Goal: Check status

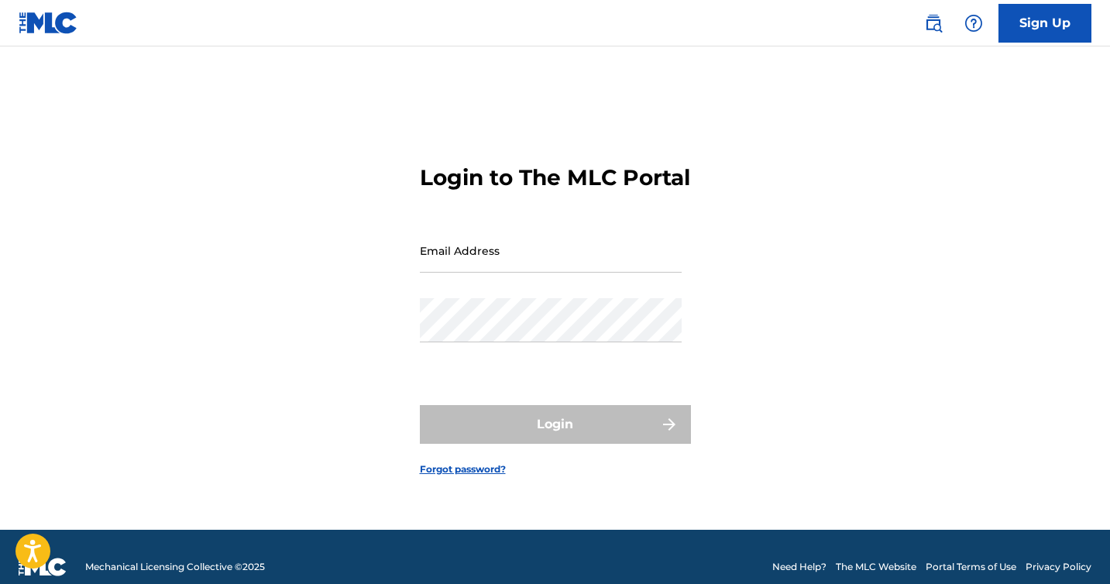
click at [524, 273] on input "Email Address" at bounding box center [551, 250] width 262 height 44
type input "[EMAIL_ADDRESS][DOMAIN_NAME]"
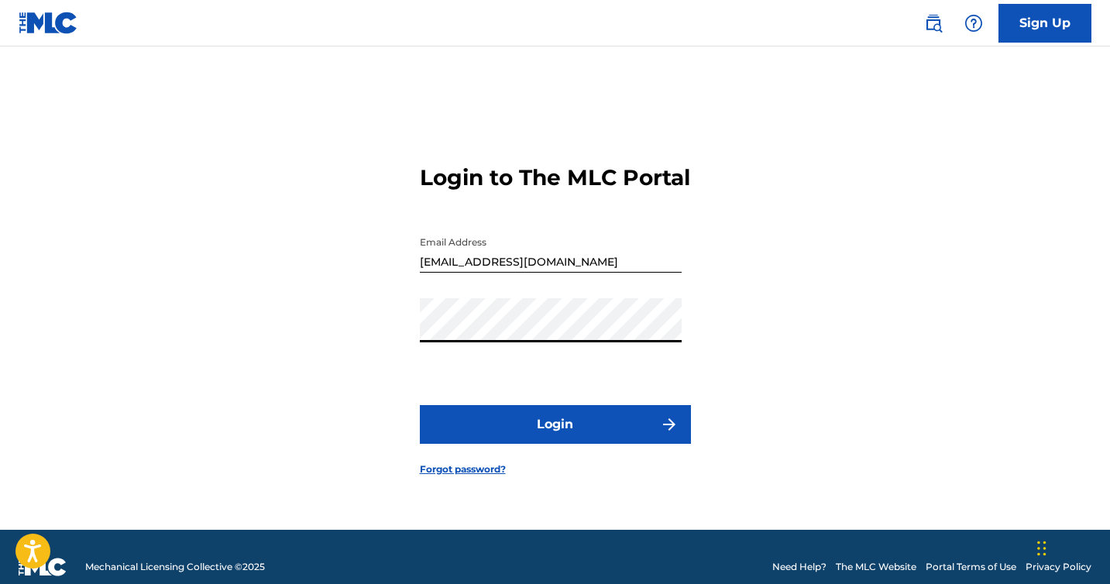
click at [551, 423] on button "Login" at bounding box center [555, 424] width 271 height 39
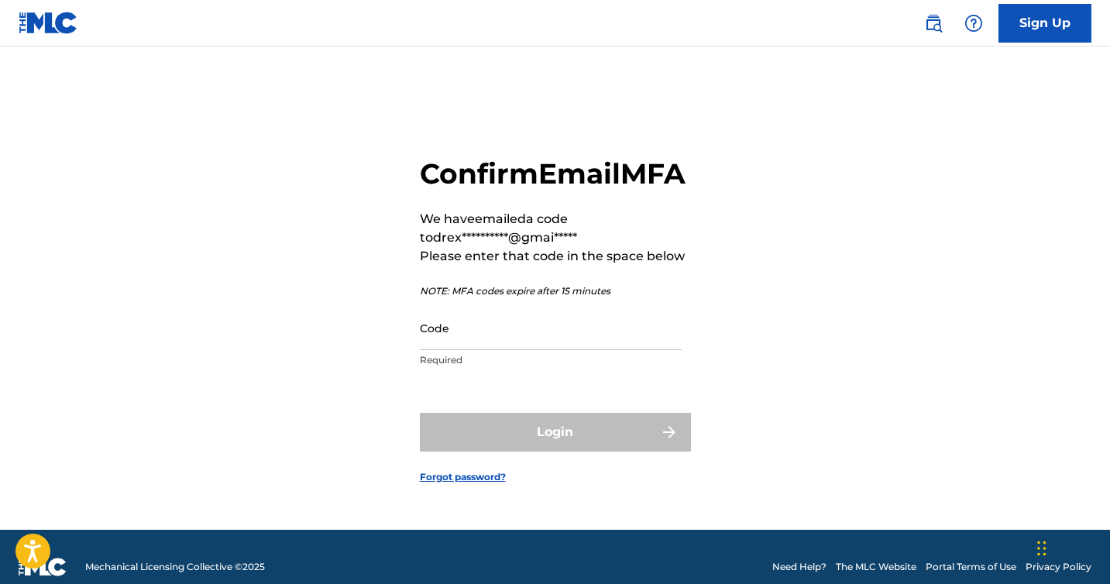
click at [577, 346] on input "Code" at bounding box center [551, 328] width 262 height 44
paste input "901719"
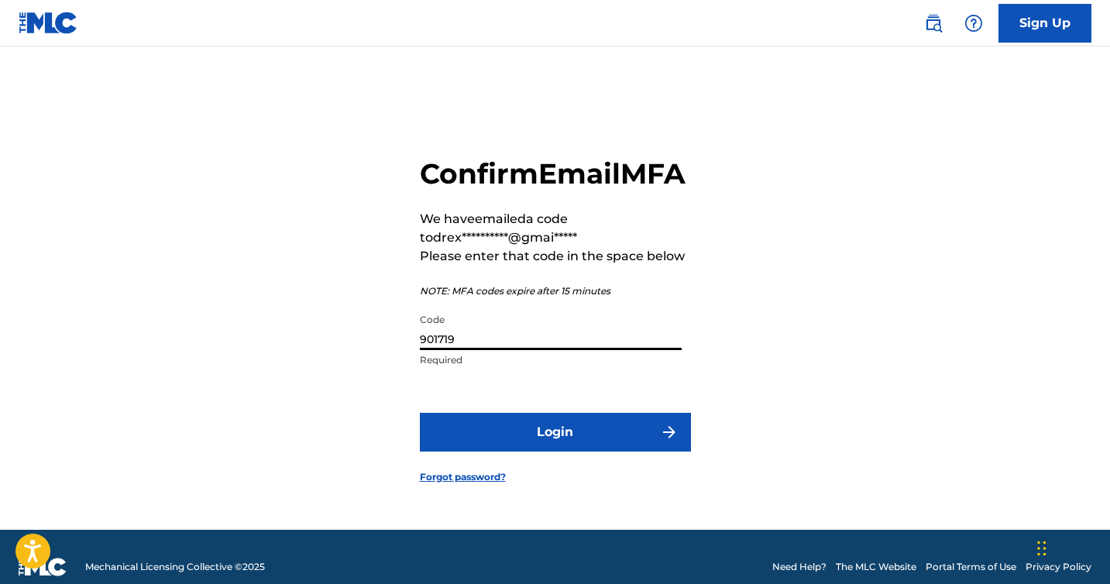
type input "901719"
click at [527, 438] on button "Login" at bounding box center [555, 432] width 271 height 39
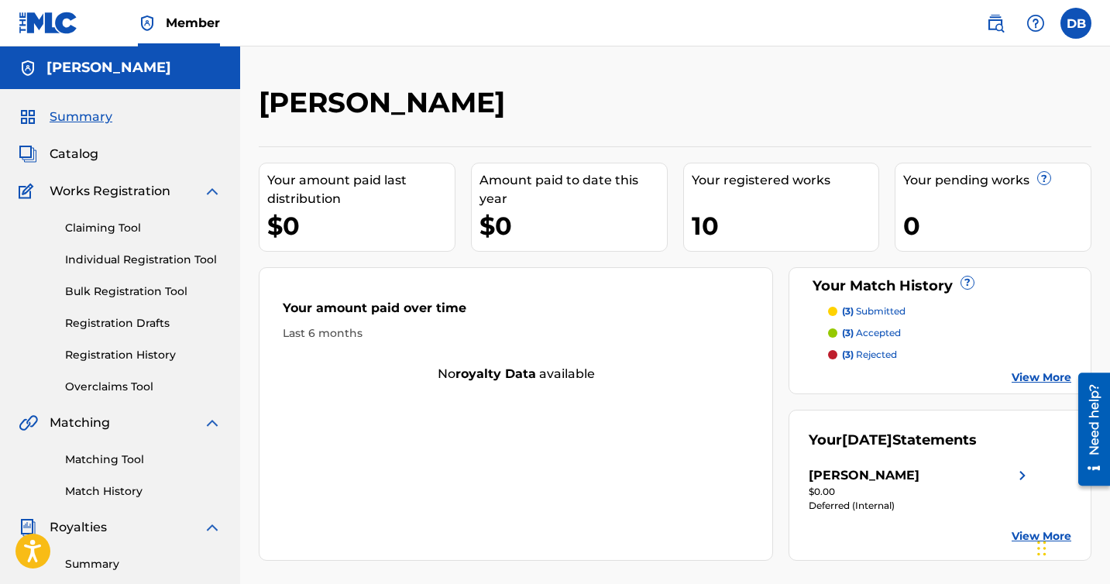
click at [1021, 536] on link "View More" at bounding box center [1042, 536] width 60 height 16
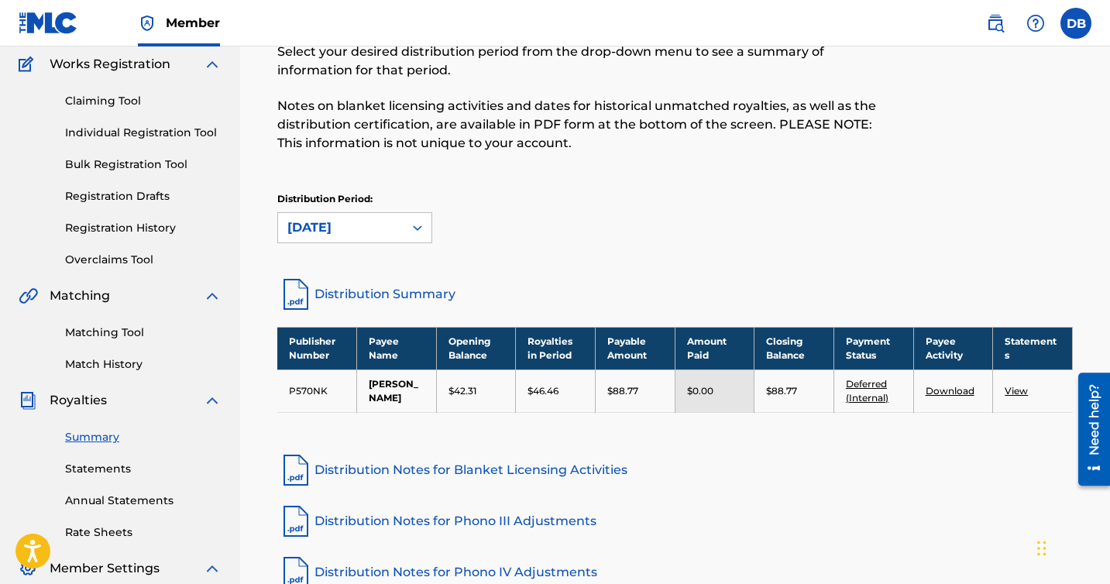
scroll to position [141, 0]
